Goal: Complete application form: Complete application form

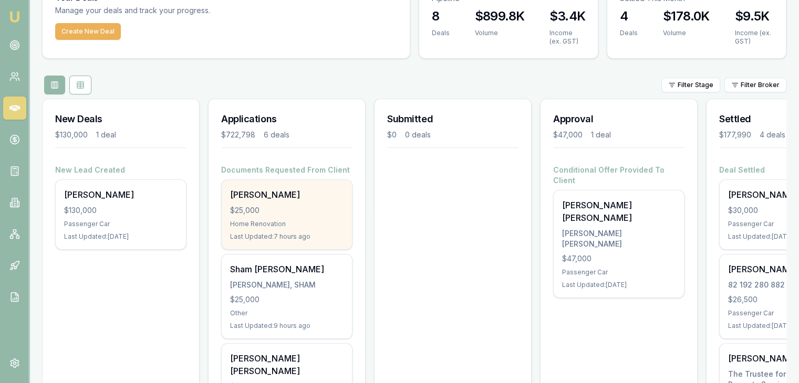
scroll to position [105, 0]
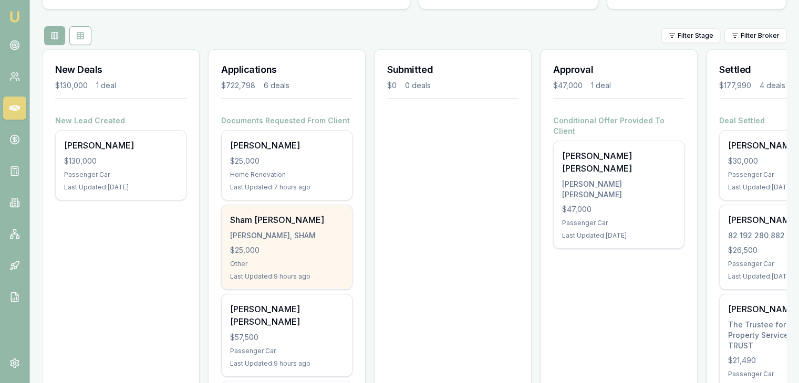
click at [281, 255] on div "Sham [PERSON_NAME], SHAM $25,000 Other Last Updated: 9 hours ago" at bounding box center [287, 247] width 130 height 84
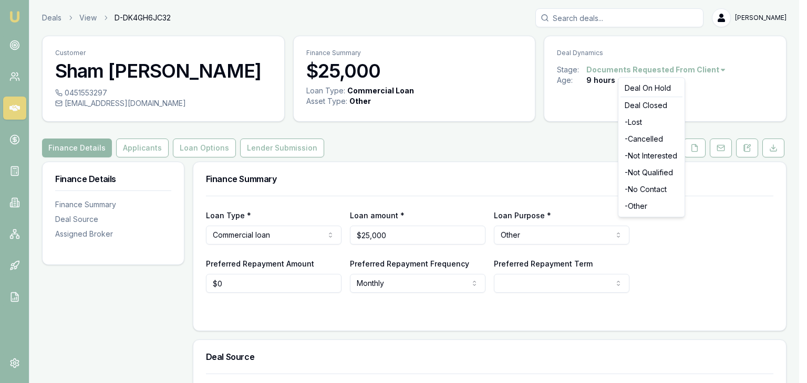
click at [669, 71] on html "Emu Broker Deals View D-DK4GH6JC32 [PERSON_NAME] Toggle Menu Customer Sham [PER…" at bounding box center [403, 191] width 807 height 383
click at [638, 135] on div "- Cancelled" at bounding box center [651, 139] width 62 height 17
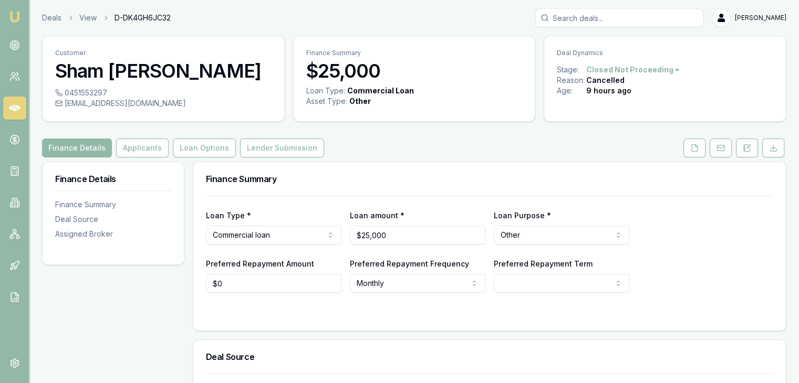
click at [15, 14] on img at bounding box center [14, 17] width 13 height 13
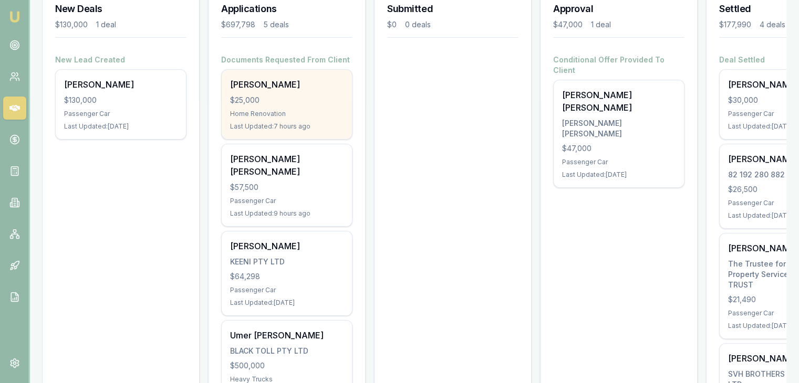
scroll to position [210, 0]
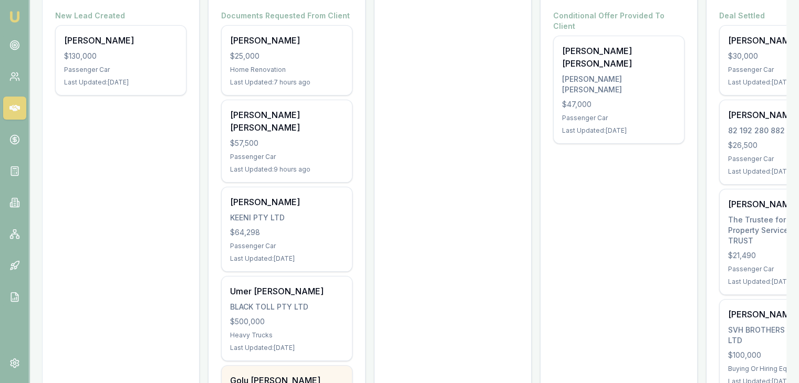
click at [263, 375] on div "Golu H J DE Silva" at bounding box center [286, 381] width 113 height 13
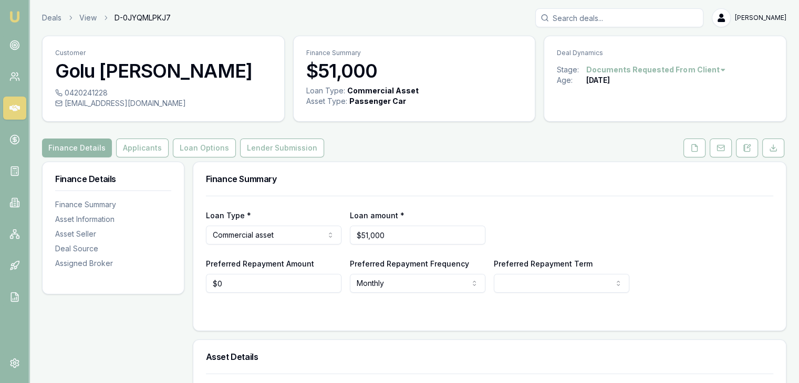
click at [683, 150] on link at bounding box center [694, 148] width 26 height 19
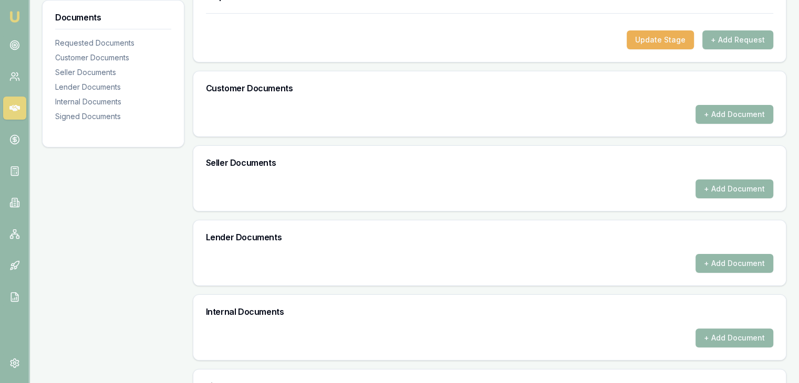
scroll to position [313, 0]
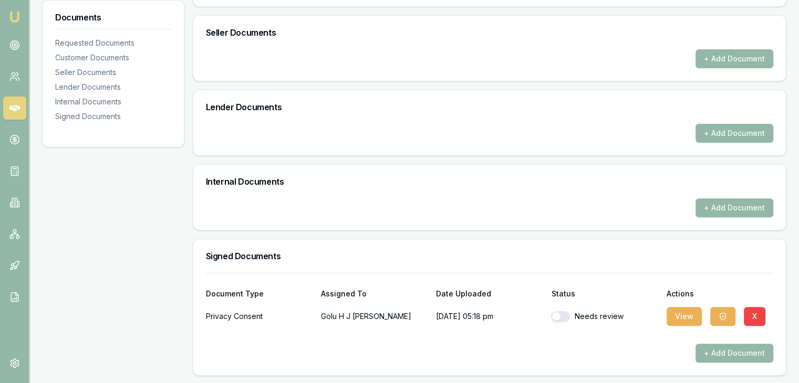
click at [557, 314] on button "button" at bounding box center [560, 317] width 19 height 11
checkbox input "true"
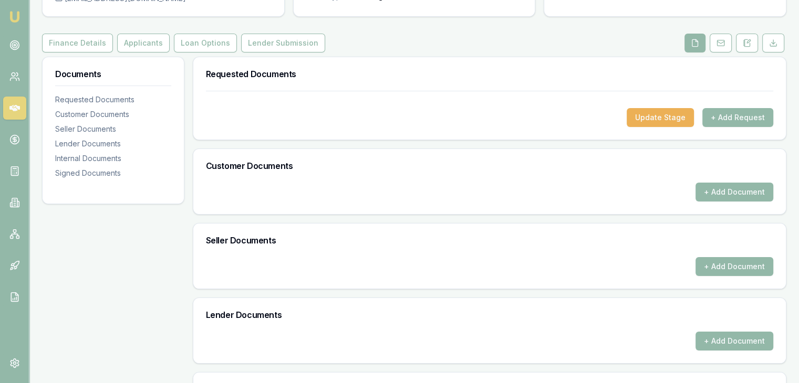
scroll to position [0, 0]
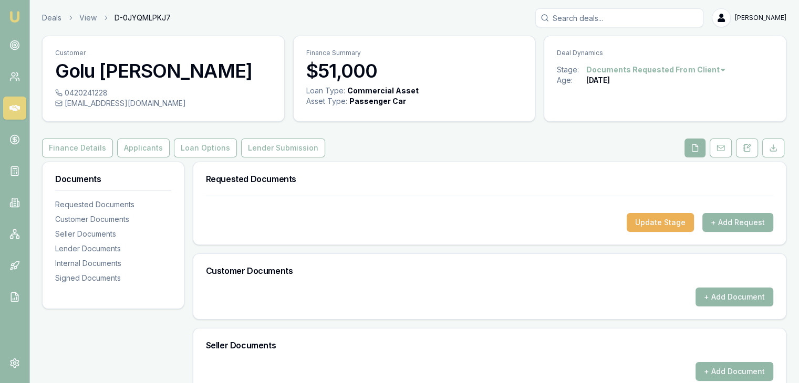
click at [16, 19] on img at bounding box center [14, 17] width 13 height 13
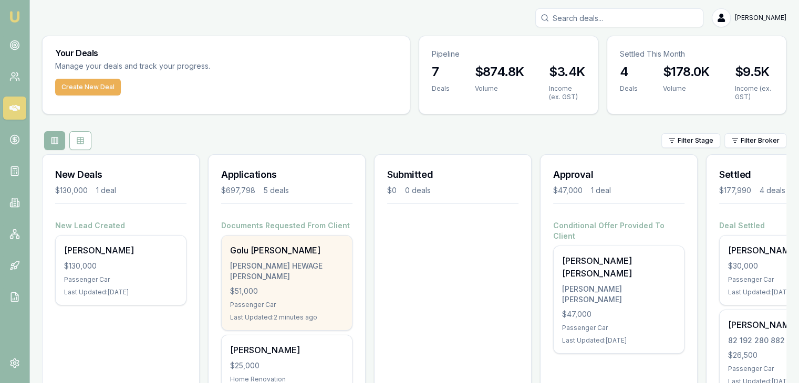
drag, startPoint x: 255, startPoint y: 290, endPoint x: 255, endPoint y: 284, distance: 5.8
click at [255, 284] on div "Golu H J DE Silva DE SILVA, GOLU HEWAGE JANANIE VISHAKA $51,000 Passenger Car L…" at bounding box center [287, 283] width 130 height 95
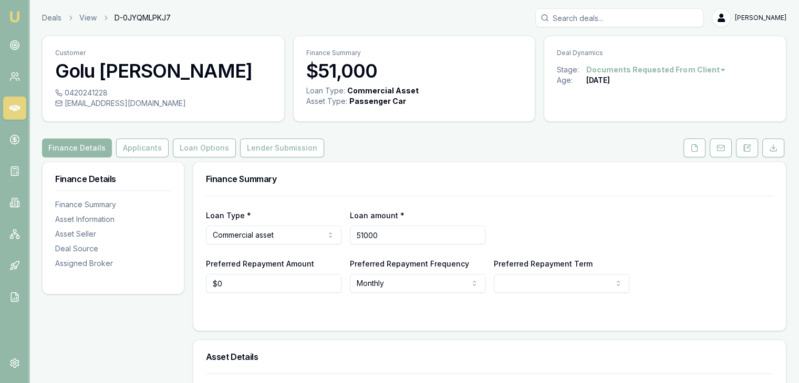
click at [408, 233] on input "51000" at bounding box center [418, 235] width 136 height 19
type input "5"
type input "$47,268"
click at [561, 235] on div "Loan Type * Commercial asset Consumer loan Consumer asset Commercial loan Comme…" at bounding box center [489, 227] width 567 height 36
select select "60"
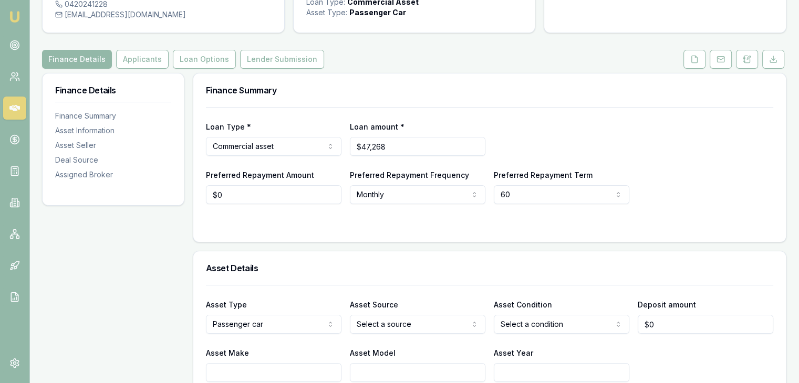
scroll to position [105, 0]
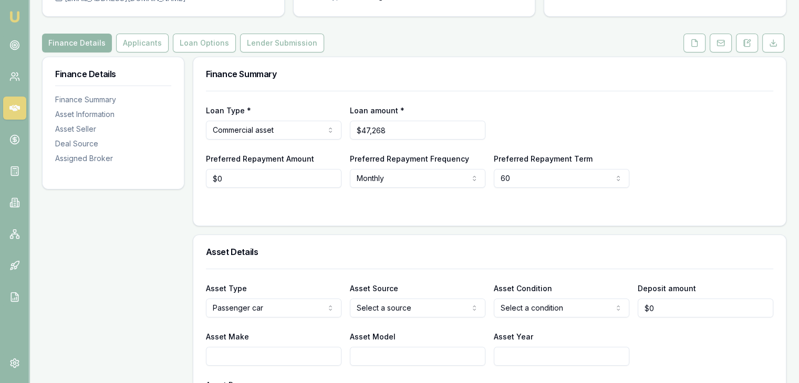
click at [378, 278] on html "Emu Broker Deals View D-0JYQMLPKJ7 [PERSON_NAME] Toggle Menu Customer Golu [PER…" at bounding box center [399, 86] width 799 height 383
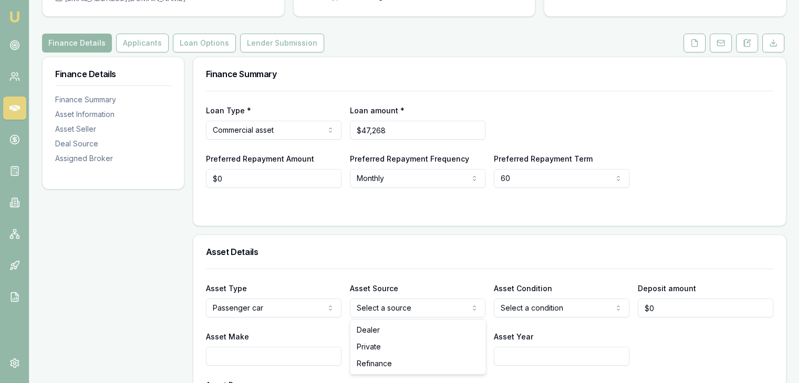
drag, startPoint x: 380, startPoint y: 328, endPoint x: 485, endPoint y: 302, distance: 108.2
click at [530, 278] on html "Emu Broker Deals View D-0JYQMLPKJ7 [PERSON_NAME] Toggle Menu Customer Golu [PER…" at bounding box center [403, 86] width 807 height 383
drag, startPoint x: 512, startPoint y: 332, endPoint x: 528, endPoint y: 327, distance: 16.5
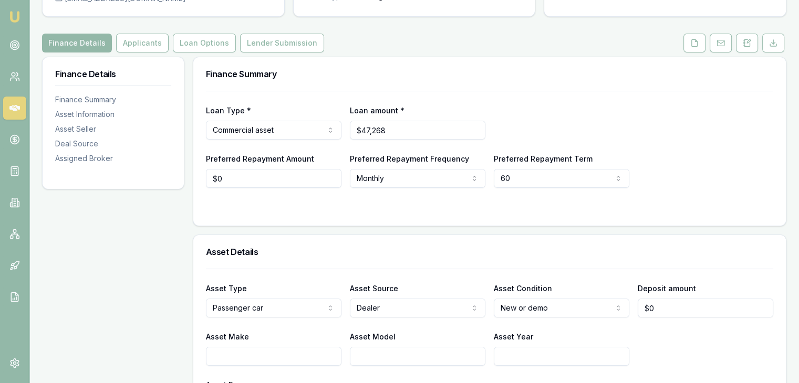
type input "0"
click at [653, 307] on input "0" at bounding box center [706, 308] width 136 height 19
type input "$2,000"
click at [281, 359] on input "Asset Make" at bounding box center [274, 356] width 136 height 19
type input "Mitshubishi"
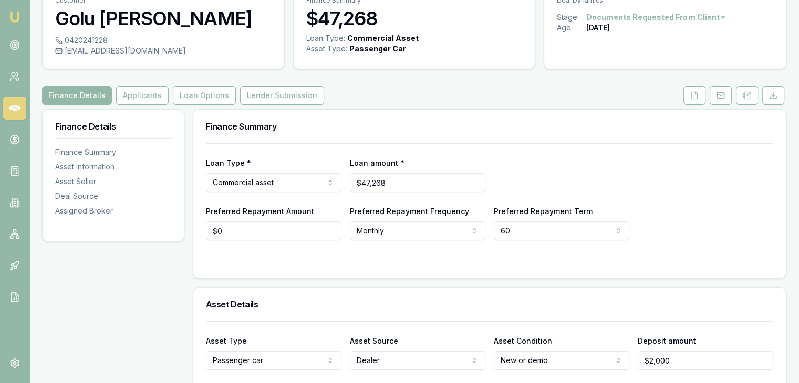
scroll to position [53, 0]
click at [426, 174] on input "47268" at bounding box center [418, 182] width 136 height 19
drag, startPoint x: 426, startPoint y: 174, endPoint x: 418, endPoint y: 180, distance: 9.4
type input "$47,268"
drag, startPoint x: 418, startPoint y: 180, endPoint x: 648, endPoint y: 181, distance: 230.1
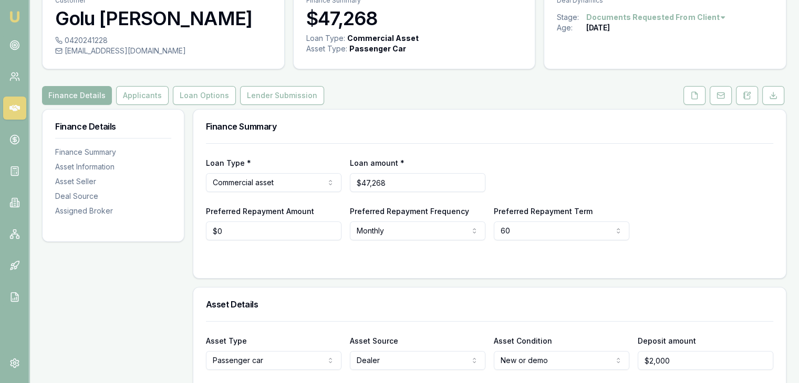
click at [647, 183] on div "Loan Type * Commercial asset Consumer loan Consumer asset Commercial loan Comme…" at bounding box center [489, 175] width 567 height 36
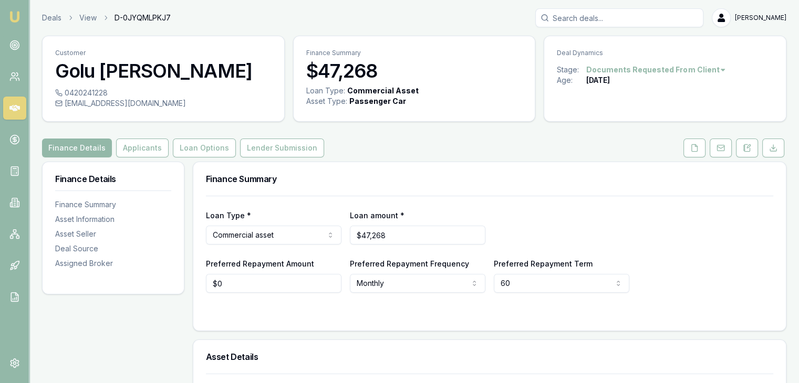
scroll to position [210, 0]
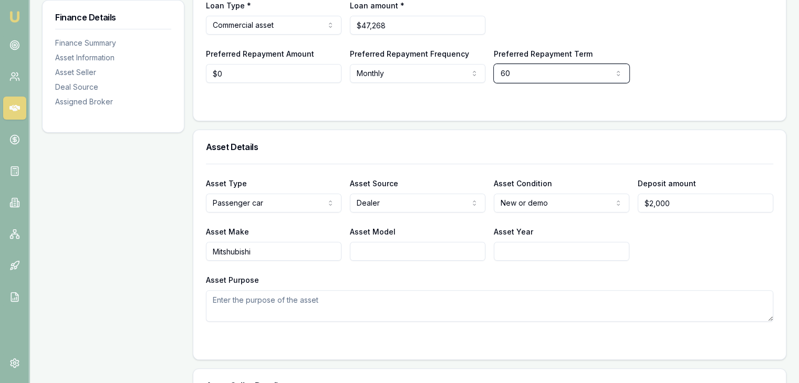
click at [678, 204] on input "2000" at bounding box center [706, 203] width 136 height 19
type input "2"
type input "$15,000"
click at [652, 243] on div "Asset Make Mitshubishi Asset Model Asset Year" at bounding box center [489, 243] width 567 height 36
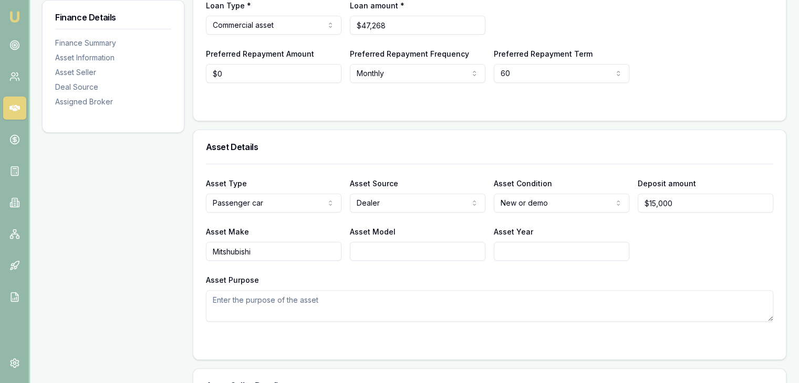
click at [376, 256] on input "Asset Model" at bounding box center [418, 251] width 136 height 19
click at [401, 252] on input "Asset Model" at bounding box center [418, 251] width 136 height 19
paste input "Outlander EXCEED TOURER 2.5L CVT AWD 5S"
type input "Outlander EXCEED TOURER 2.5L CVT AWD 5S"
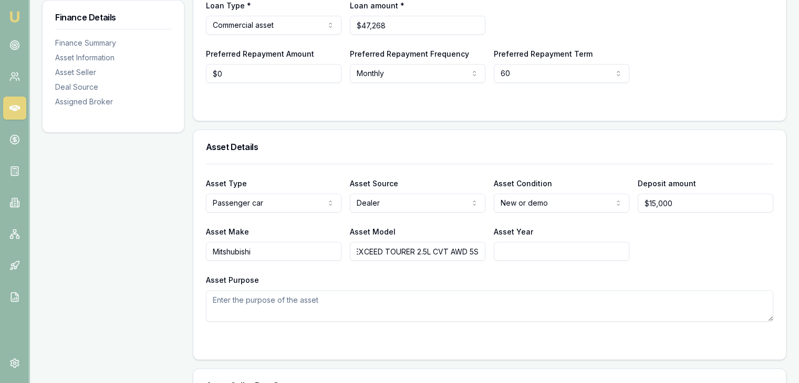
scroll to position [0, 0]
click at [504, 252] on input "Asset Year" at bounding box center [562, 251] width 136 height 19
type input "2025"
click at [285, 301] on textarea "Asset Purpose" at bounding box center [489, 307] width 567 height 32
type textarea "b"
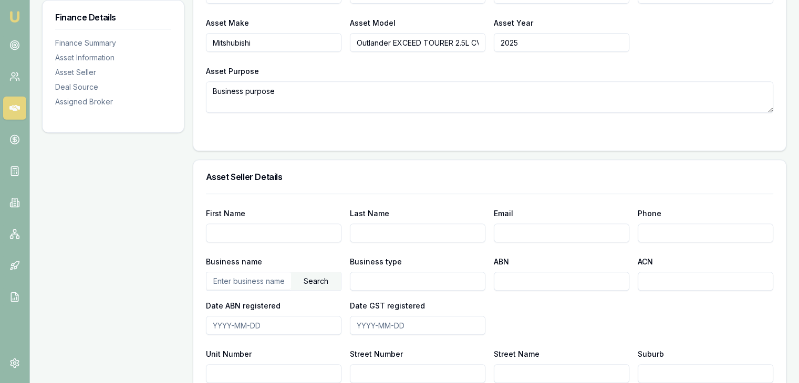
scroll to position [420, 0]
type textarea "Business purpose"
click at [240, 226] on input "First Name" at bounding box center [274, 232] width 136 height 19
click at [259, 279] on input "text" at bounding box center [248, 280] width 85 height 17
click at [231, 281] on input "text" at bounding box center [248, 280] width 85 height 17
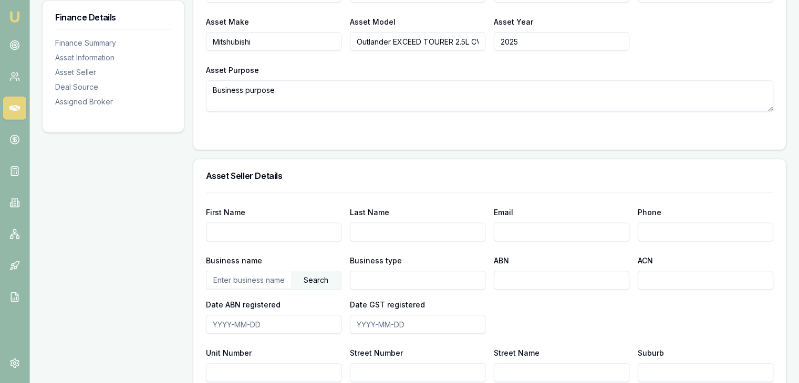
paste input "38 604 272 086"
click at [312, 276] on div "Search" at bounding box center [316, 281] width 50 height 18
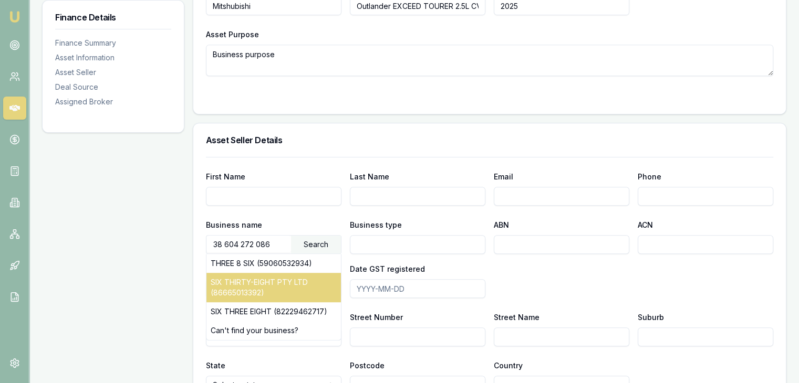
scroll to position [473, 0]
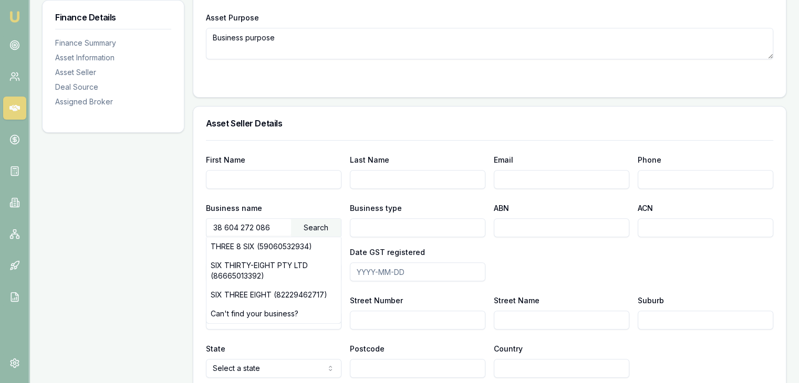
click at [254, 225] on input "38 604 272 086" at bounding box center [248, 227] width 85 height 17
click at [318, 225] on div "Search" at bounding box center [316, 228] width 50 height 18
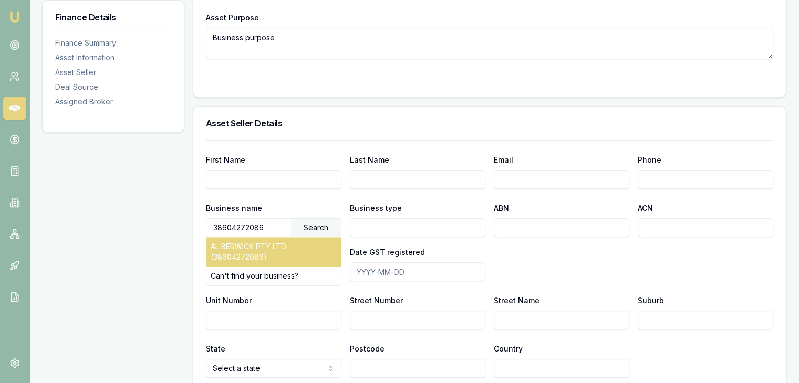
click at [279, 243] on div "AL BERWICK PTY LTD (38604272086)" at bounding box center [273, 251] width 134 height 29
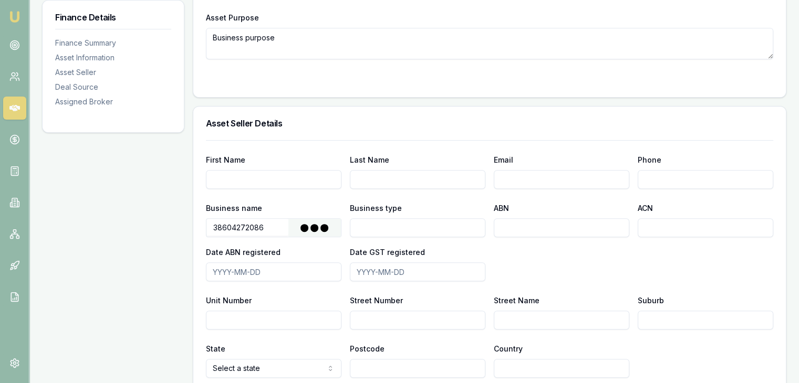
type input "AL BERWICK PTY LTD"
type input "Australian Private Company"
type input "38604272086"
type input "604272086"
type input "2015-02-17"
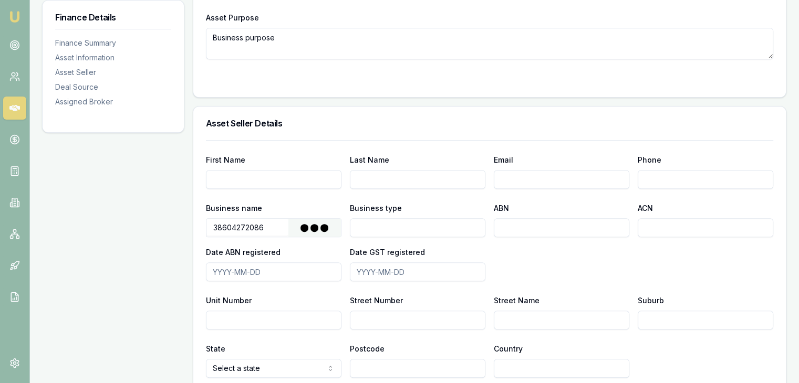
type input "2019-06-01"
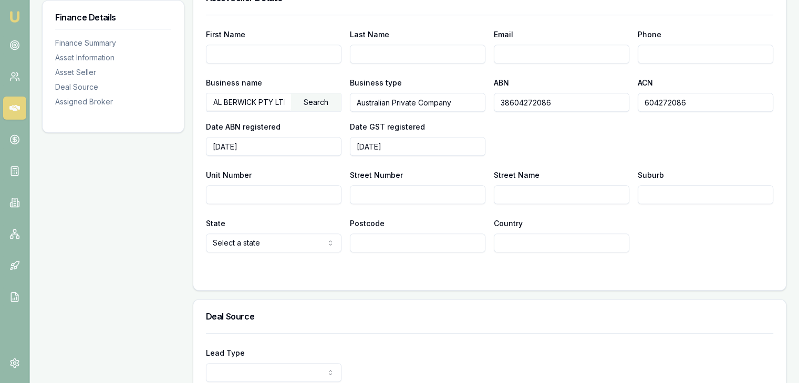
scroll to position [630, 0]
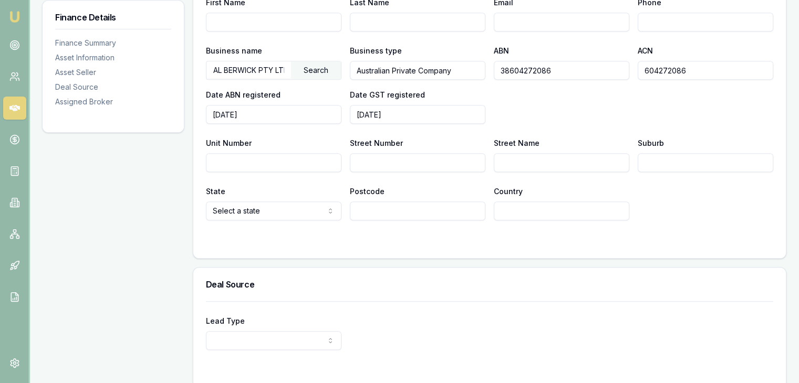
click at [376, 164] on input "Street Number" at bounding box center [418, 162] width 136 height 19
type input "20-32"
click at [502, 156] on input "Street Name" at bounding box center [562, 162] width 136 height 19
click at [527, 160] on input "Street Name" at bounding box center [562, 162] width 136 height 19
paste input "KANGAN DR"
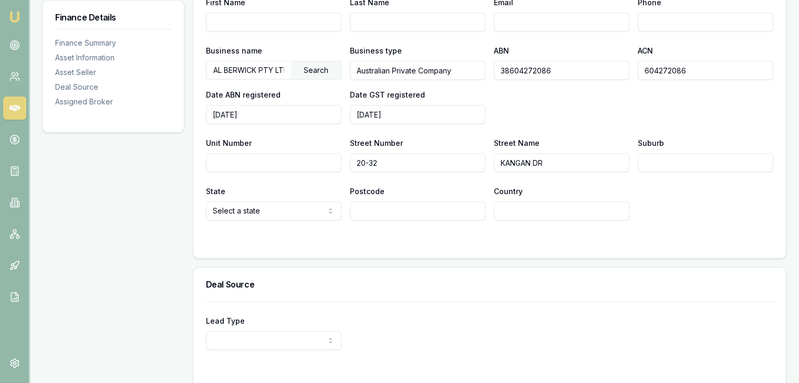
type input "KANGAN DR"
click at [652, 160] on input "Suburb" at bounding box center [706, 162] width 136 height 19
drag, startPoint x: 689, startPoint y: 157, endPoint x: 684, endPoint y: 158, distance: 5.5
click at [689, 157] on input "Suburb" at bounding box center [706, 162] width 136 height 19
paste input "BERWICK VIC 3806"
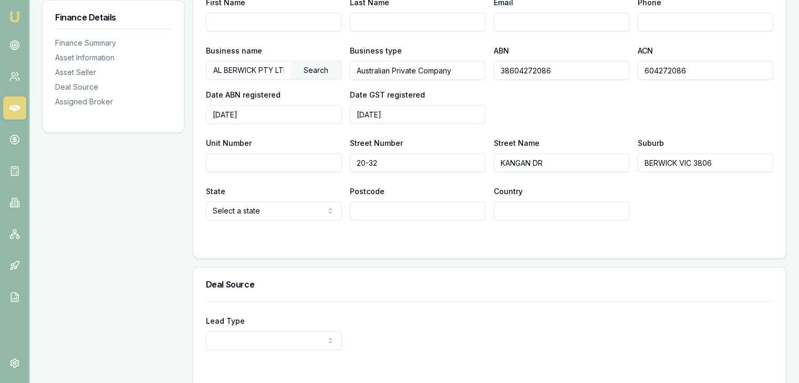
drag, startPoint x: 680, startPoint y: 160, endPoint x: 719, endPoint y: 159, distance: 38.4
click at [719, 159] on input "BERWICK VIC 3806" at bounding box center [706, 162] width 136 height 19
type input "BERWICK"
click at [368, 208] on input "Postcode" at bounding box center [418, 211] width 136 height 19
type input "3806"
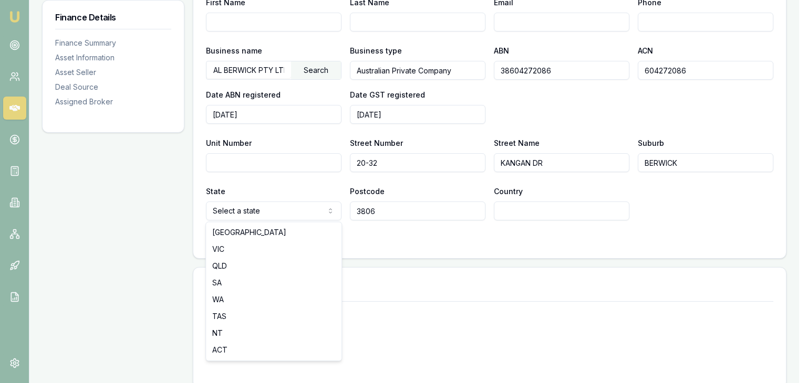
select select "VIC"
drag, startPoint x: 233, startPoint y: 247, endPoint x: 289, endPoint y: 246, distance: 56.2
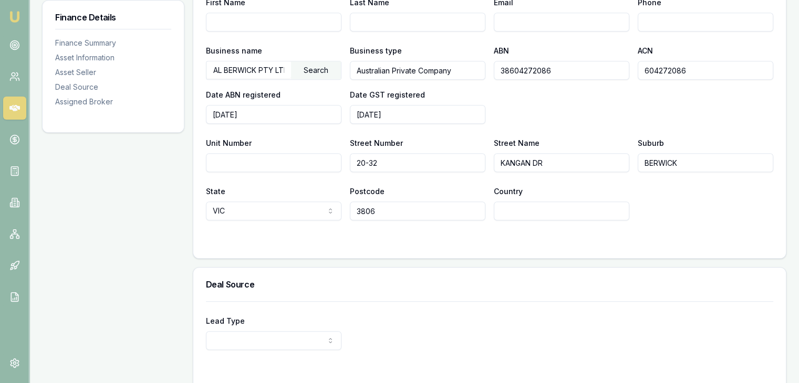
drag, startPoint x: 408, startPoint y: 256, endPoint x: 385, endPoint y: 247, distance: 25.3
click at [407, 254] on div "First Name Last Name Email Phone Business name AL BERWICK PTY LTD Search Busine…" at bounding box center [489, 121] width 593 height 276
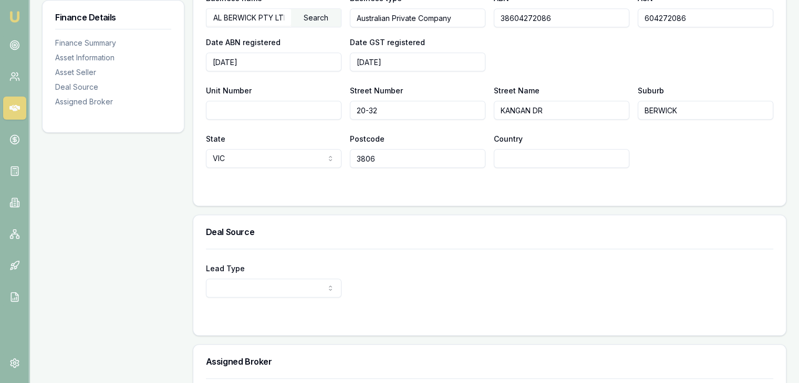
scroll to position [735, 0]
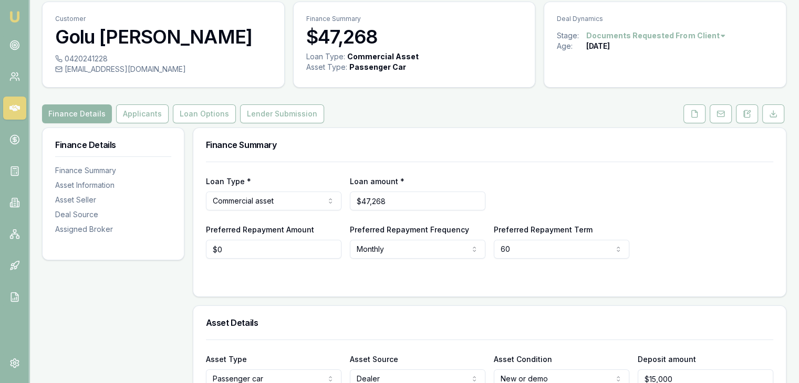
scroll to position [0, 0]
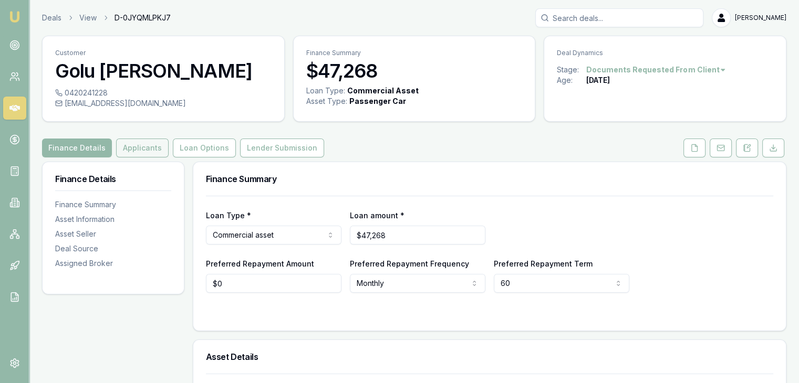
click at [152, 149] on button "Applicants" at bounding box center [142, 148] width 53 height 19
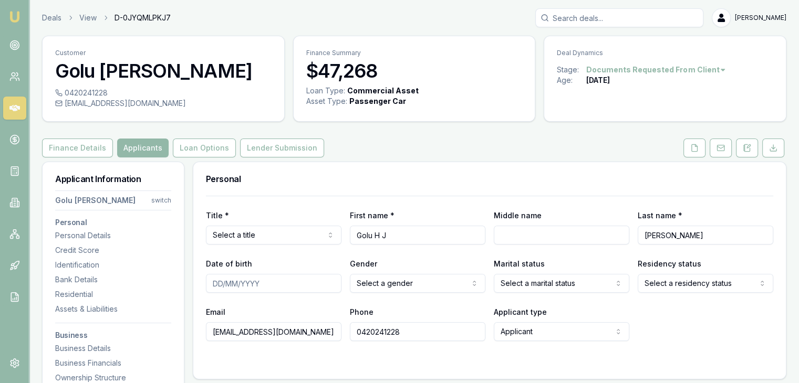
click at [260, 233] on html "Emu Broker Deals View D-0JYQMLPKJ7 Pinkesh Patel Toggle Menu Customer Golu H J …" at bounding box center [399, 191] width 799 height 383
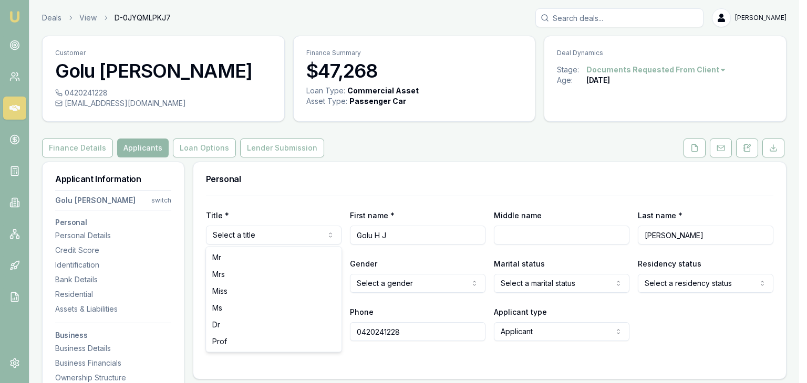
select select "Miss"
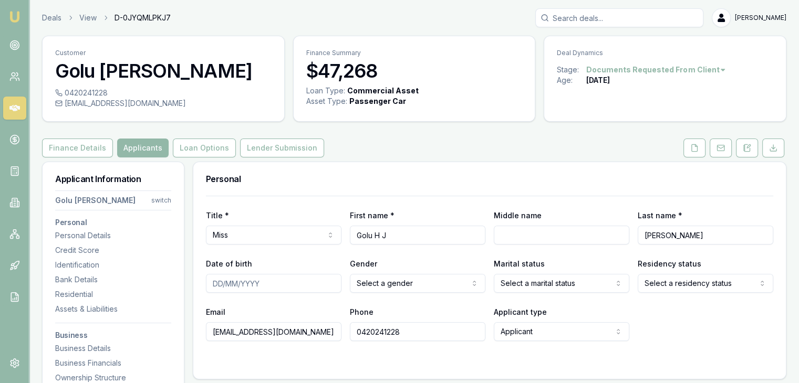
click at [216, 284] on input "Date of birth" at bounding box center [274, 283] width 136 height 19
click at [210, 284] on input "Date of birth" at bounding box center [274, 283] width 136 height 19
click at [214, 282] on input "Date of birth" at bounding box center [274, 283] width 136 height 19
type input "13/05/1994"
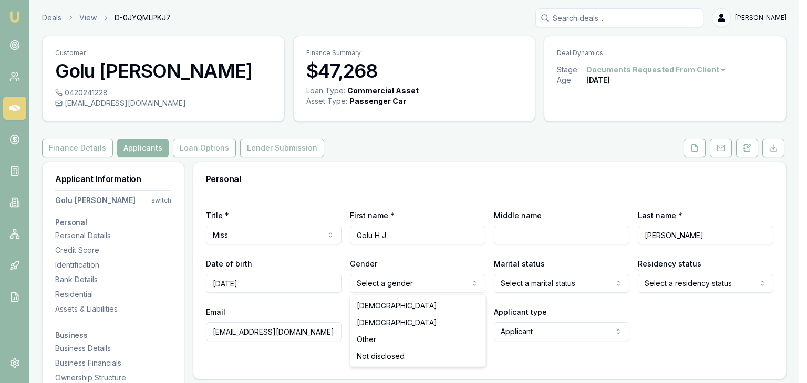
click at [426, 284] on html "Emu Broker Deals View D-0JYQMLPKJ7 Pinkesh Patel Toggle Menu Customer Golu H J …" at bounding box center [403, 191] width 807 height 383
select select "FEMALE"
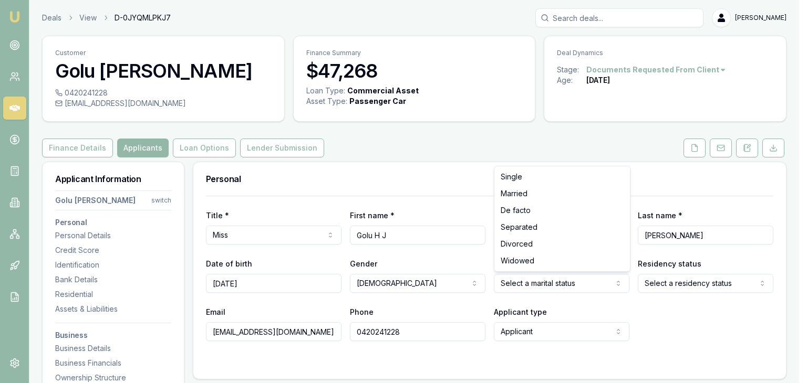
click at [520, 286] on html "Emu Broker Deals View D-0JYQMLPKJ7 Pinkesh Patel Toggle Menu Customer Golu H J …" at bounding box center [403, 191] width 807 height 383
select select "MARRIED"
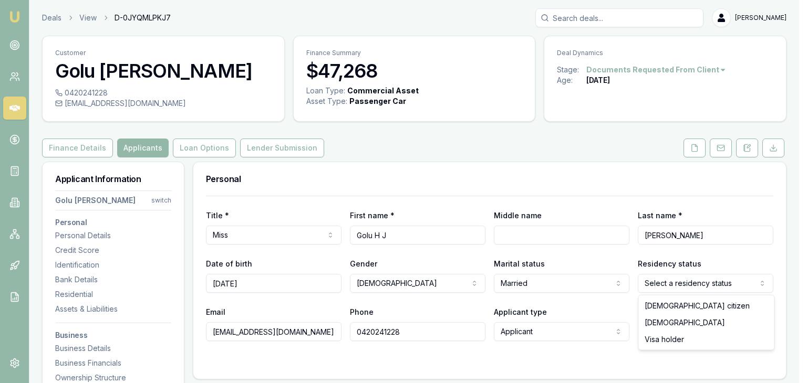
click at [654, 287] on html "Emu Broker Deals View D-0JYQMLPKJ7 Pinkesh Patel Toggle Menu Customer Golu H J …" at bounding box center [403, 191] width 807 height 383
drag, startPoint x: 658, startPoint y: 307, endPoint x: 640, endPoint y: 313, distance: 18.6
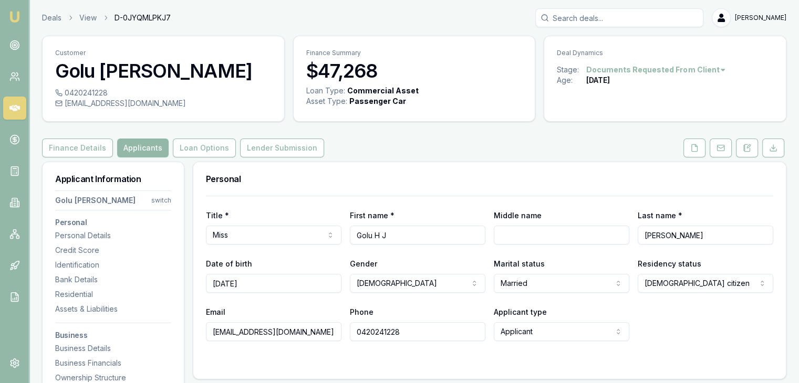
click at [630, 314] on div "Email pererarumesh94@gmail.com Phone 0420241228 Applicant type Applicant Applic…" at bounding box center [489, 324] width 567 height 36
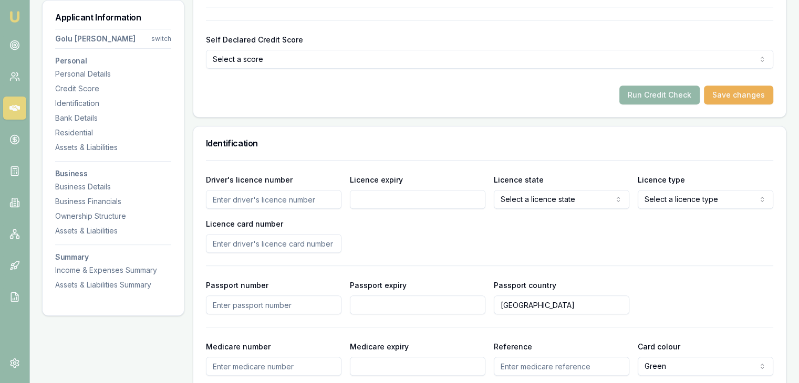
scroll to position [420, 0]
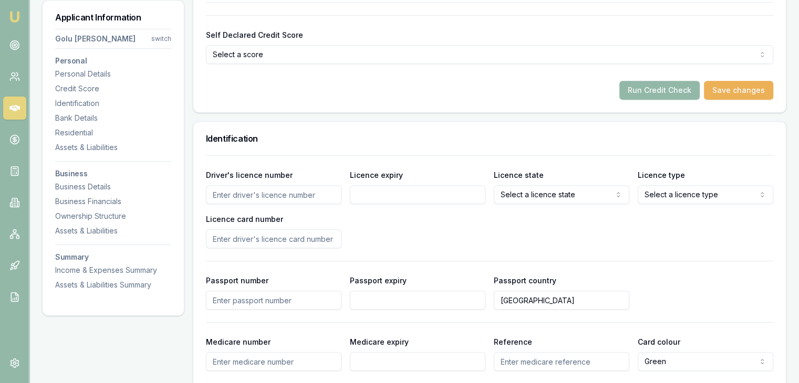
click at [268, 198] on input "Driver's licence number" at bounding box center [274, 194] width 136 height 19
click at [237, 237] on input "Licence card number" at bounding box center [274, 239] width 136 height 19
type input "P1347132"
click at [380, 191] on input "Licence expiry" at bounding box center [418, 194] width 136 height 19
